Goal: Task Accomplishment & Management: Use online tool/utility

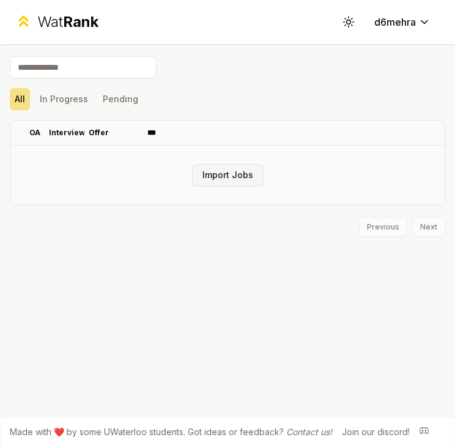
click at [218, 171] on button "Import Jobs" at bounding box center [228, 175] width 72 height 22
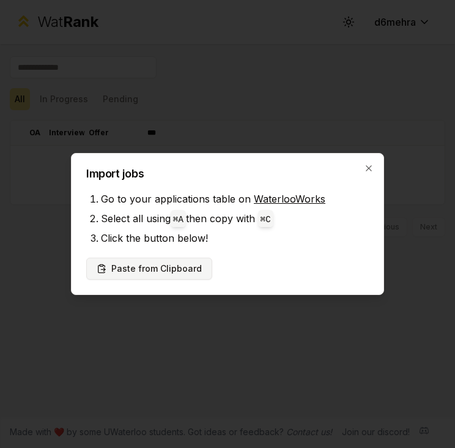
click at [186, 270] on button "Paste from Clipboard" at bounding box center [149, 269] width 126 height 22
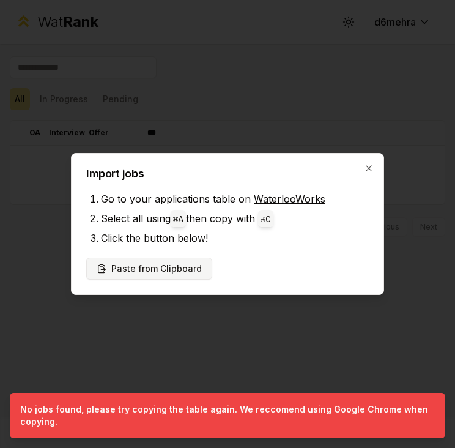
click at [174, 274] on button "Paste from Clipboard" at bounding box center [149, 269] width 126 height 22
click at [170, 276] on button "Paste from Clipboard" at bounding box center [149, 269] width 126 height 22
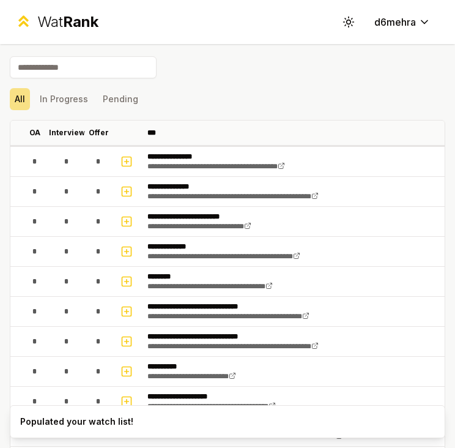
click at [144, 267] on td "**********" at bounding box center [294, 281] width 302 height 29
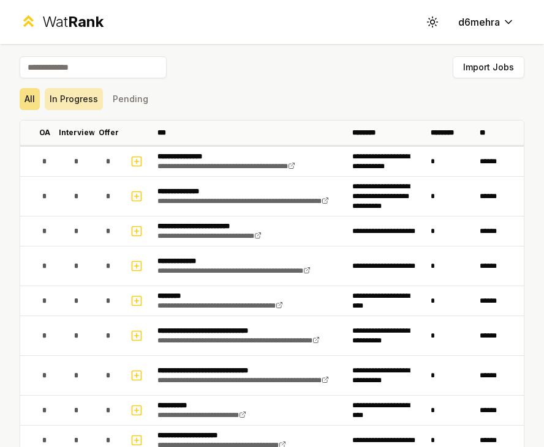
click at [92, 106] on button "In Progress" at bounding box center [74, 99] width 58 height 22
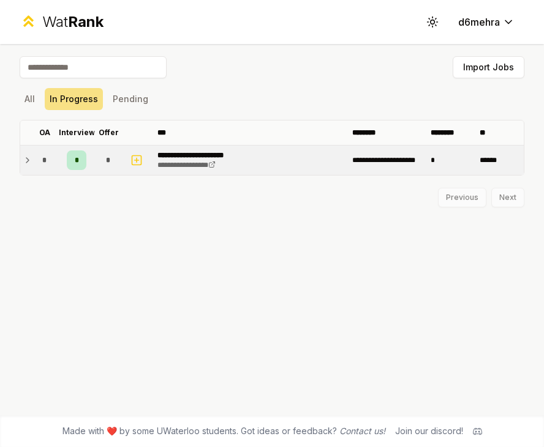
click at [81, 160] on div "*" at bounding box center [77, 161] width 20 height 20
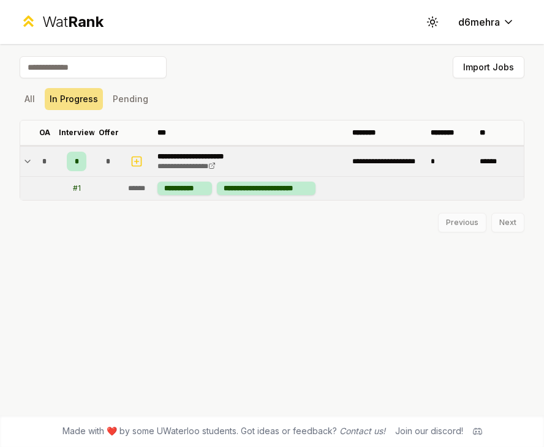
click at [81, 160] on div "*" at bounding box center [77, 162] width 20 height 20
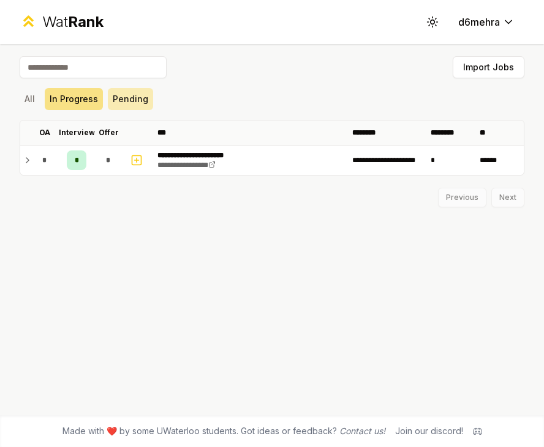
click at [118, 110] on button "Pending" at bounding box center [130, 99] width 45 height 22
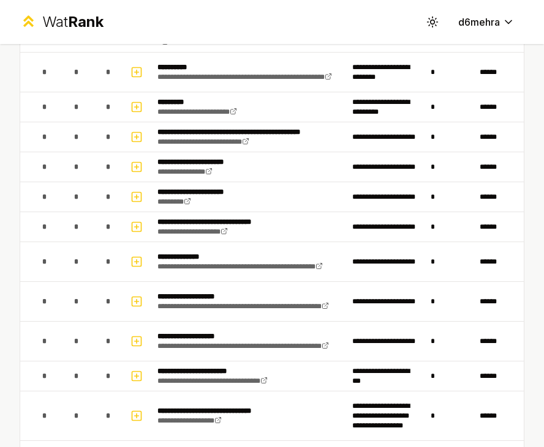
scroll to position [603, 0]
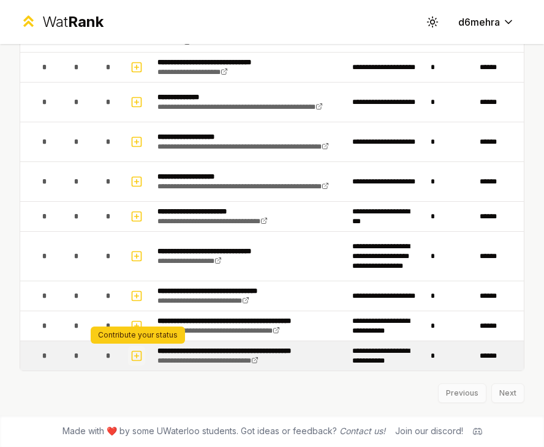
click at [137, 355] on icon "button" at bounding box center [137, 356] width 0 height 4
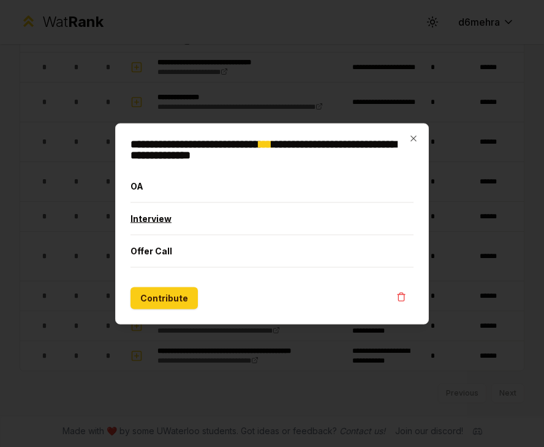
click at [172, 218] on button "Interview" at bounding box center [271, 219] width 283 height 32
